Goal: Find specific page/section: Find specific page/section

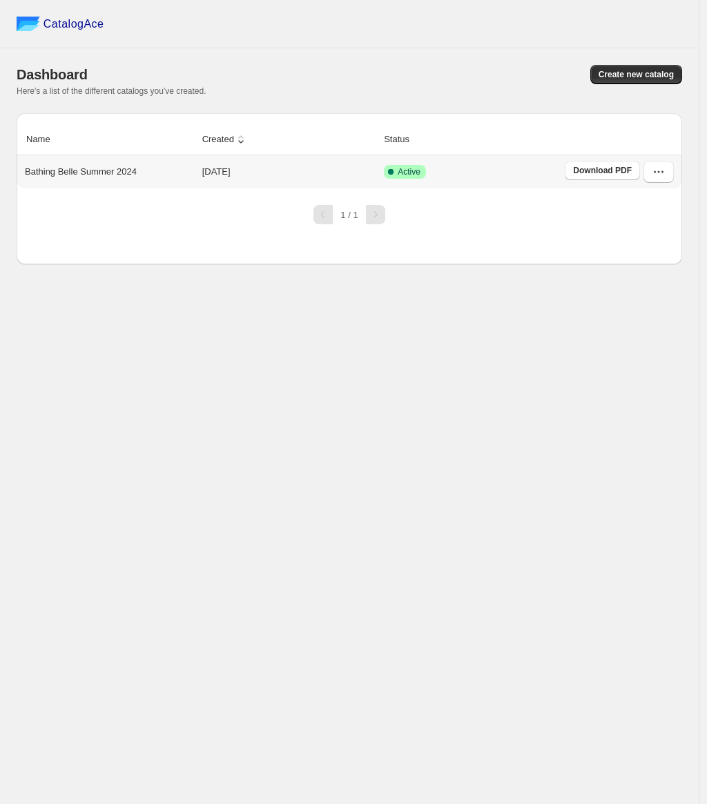
click at [62, 169] on p "Bathing Belle Summer 2024" at bounding box center [81, 172] width 112 height 14
click at [661, 166] on icon "button" at bounding box center [659, 172] width 14 height 14
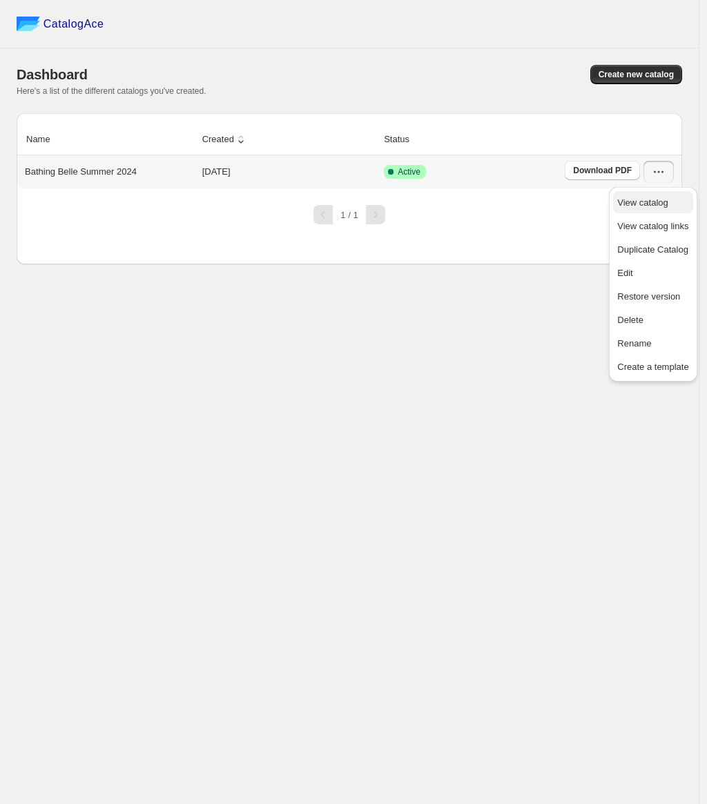
click at [650, 197] on span "View catalog" at bounding box center [642, 202] width 50 height 10
